Goal: Task Accomplishment & Management: Use online tool/utility

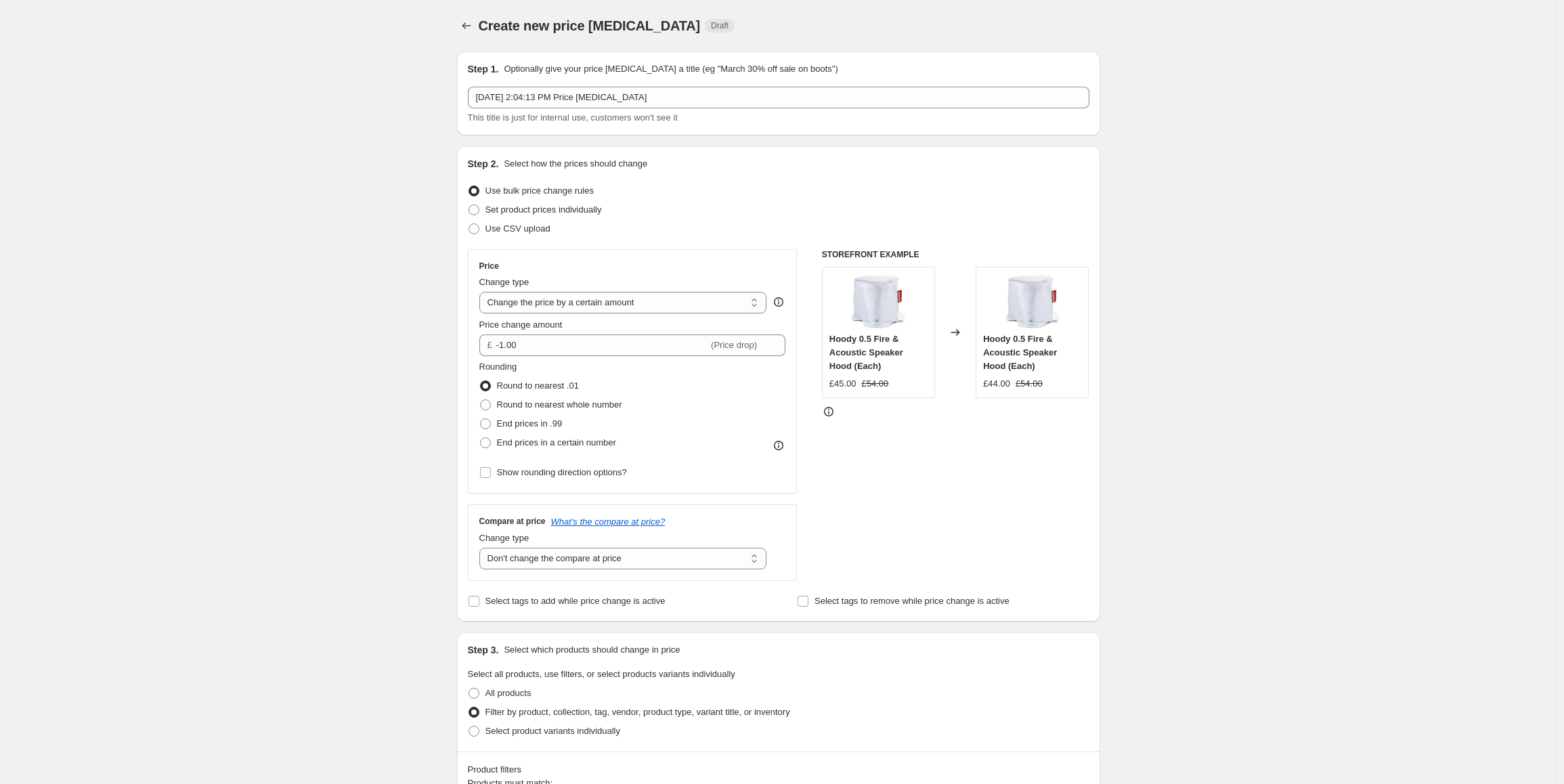
select select "by"
select select "no_change"
select select "inventory_quantity"
select select ">"
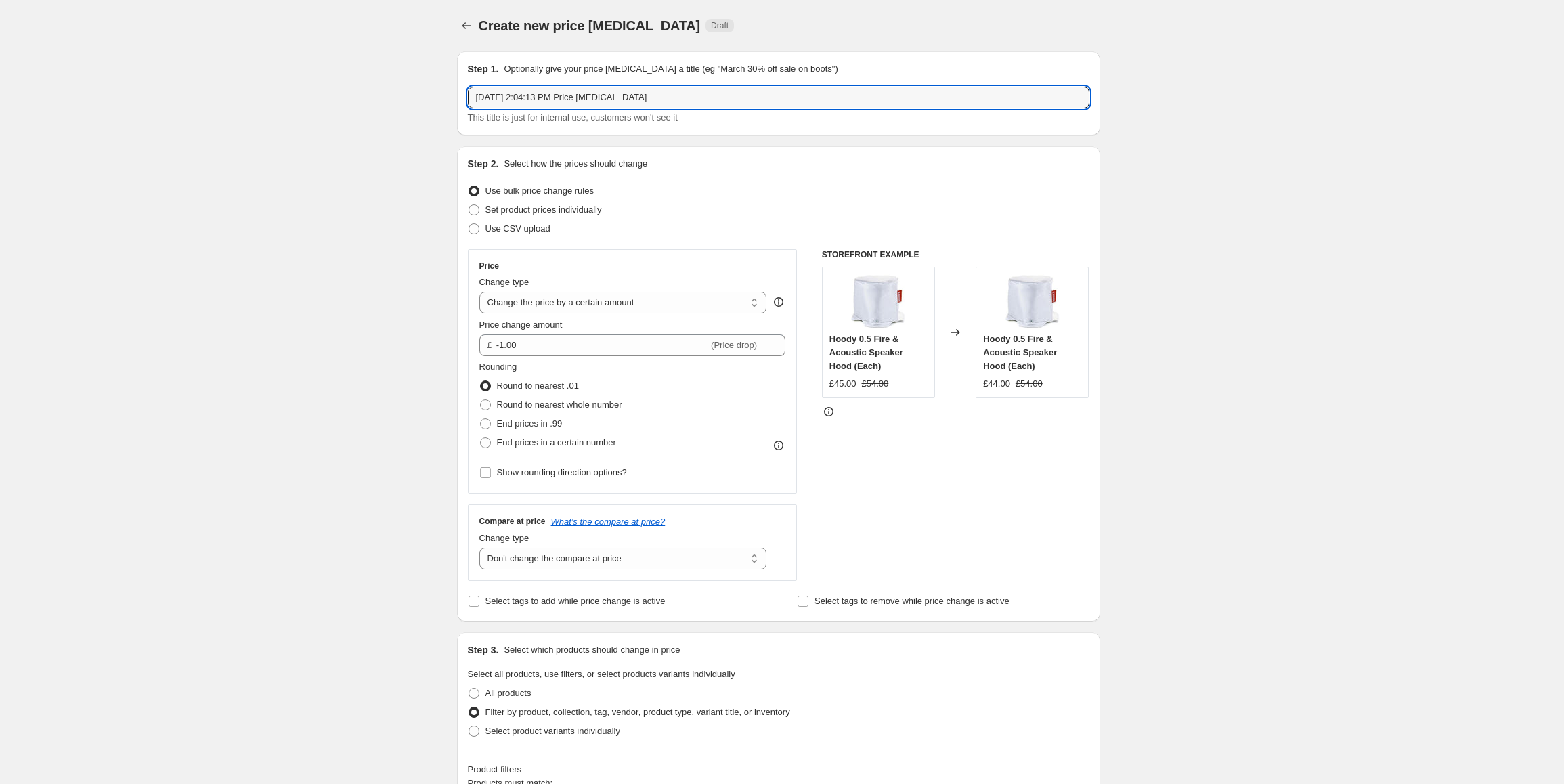
drag, startPoint x: 654, startPoint y: 99, endPoint x: 469, endPoint y: 97, distance: 185.0
click at [469, 97] on div "Step 1. Optionally give your price [MEDICAL_DATA] a title (eg "March 30% off sa…" at bounding box center [779, 94] width 643 height 84
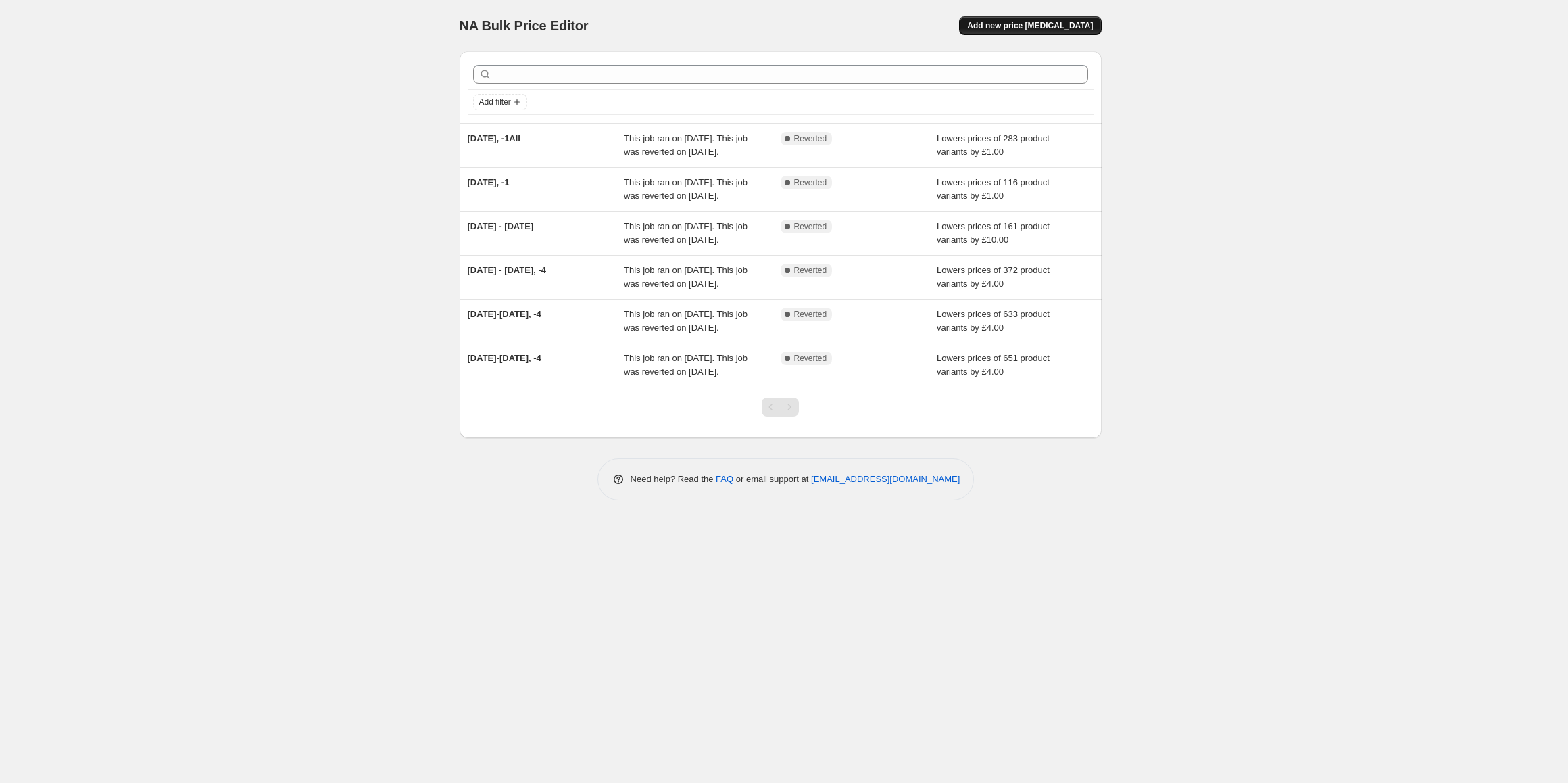
click at [1048, 27] on span "Add new price [MEDICAL_DATA]" at bounding box center [1030, 26] width 125 height 11
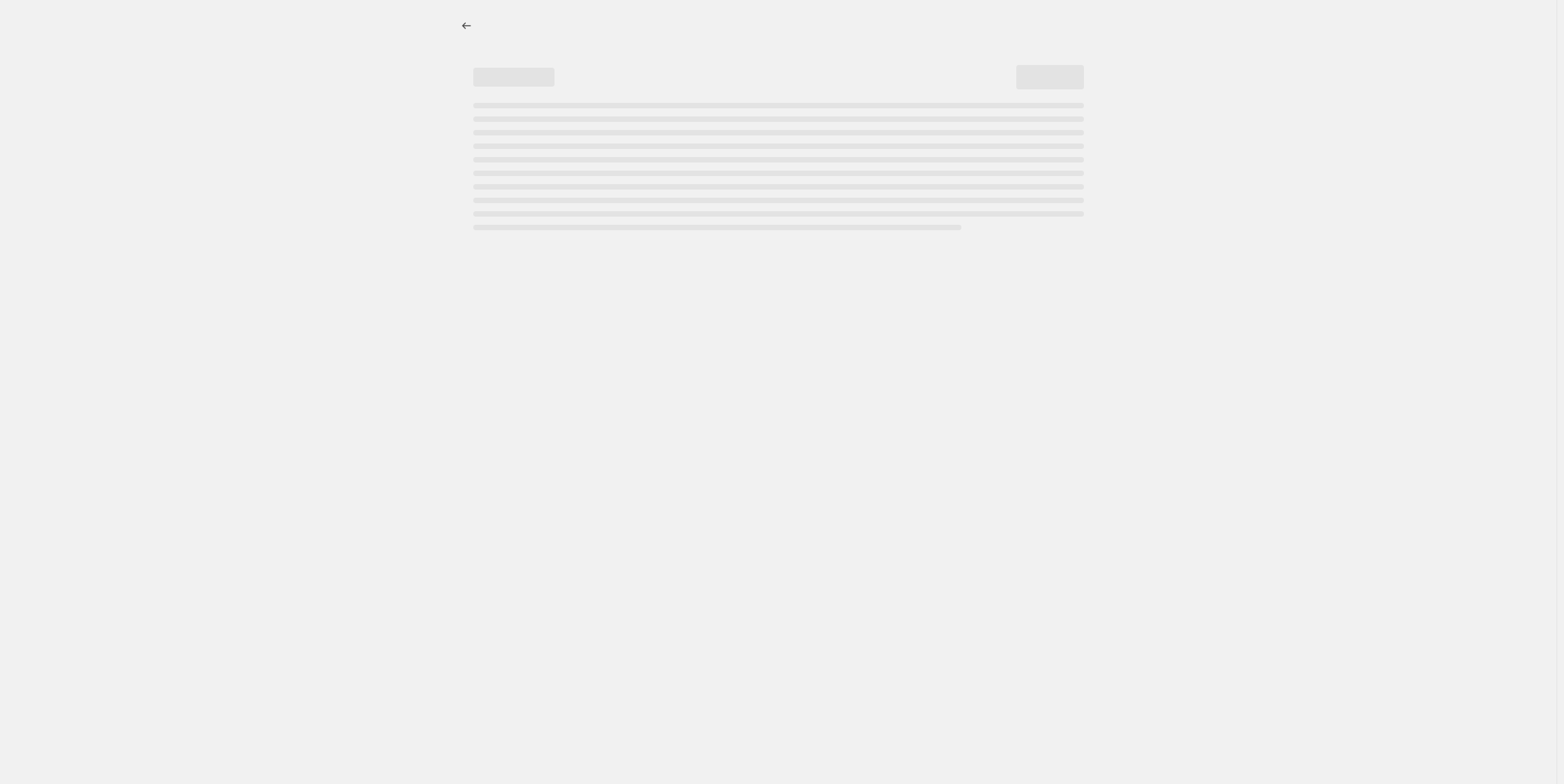
select select "percentage"
